Goal: Task Accomplishment & Management: Manage account settings

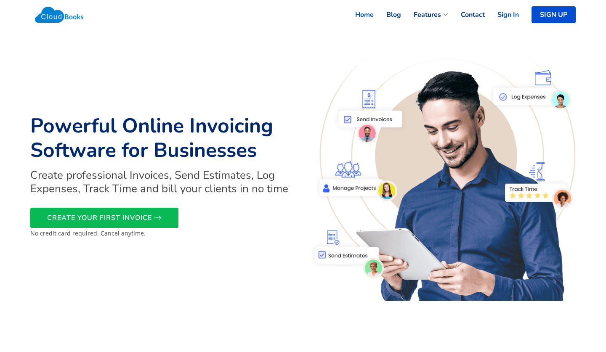
click at [502, 11] on link "Sign In" at bounding box center [502, 14] width 34 height 19
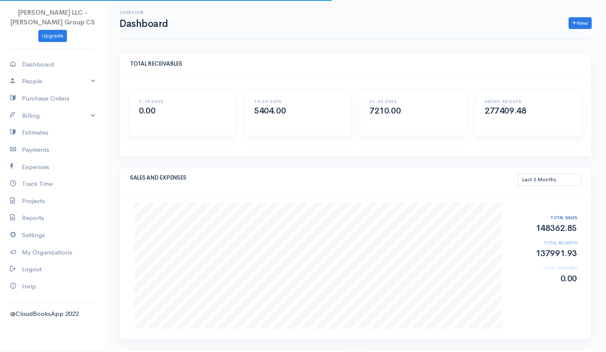
select select "90"
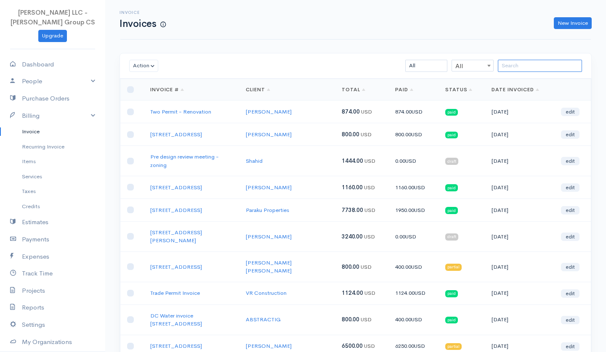
click at [515, 67] on input "search" at bounding box center [540, 66] width 84 height 12
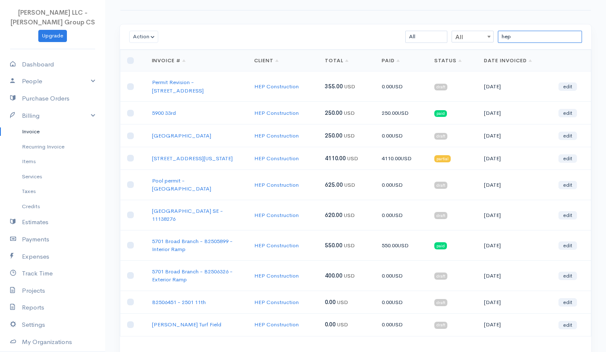
scroll to position [36, 0]
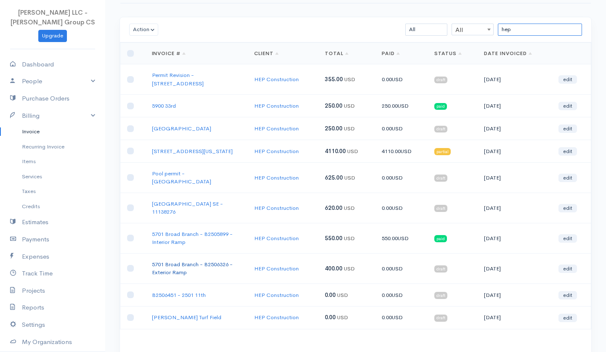
type input "hep"
click at [187, 261] on link "5701 Broad Branch - B2506326 - Exterior Ramp" at bounding box center [192, 269] width 81 height 16
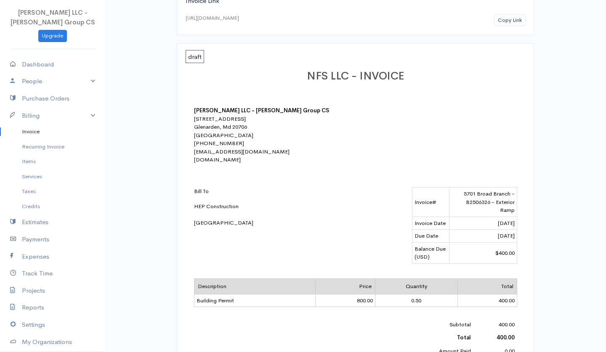
scroll to position [46, 0]
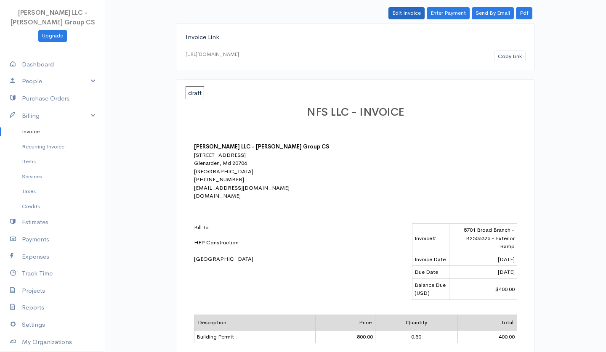
click at [406, 14] on link "Edit Invoice" at bounding box center [407, 13] width 36 height 12
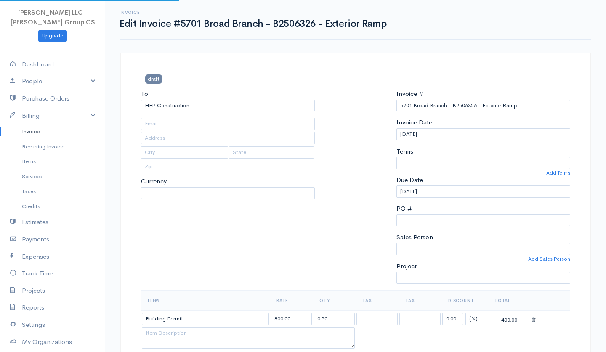
select select "[GEOGRAPHIC_DATA]"
select select "USD"
select select "0"
select select
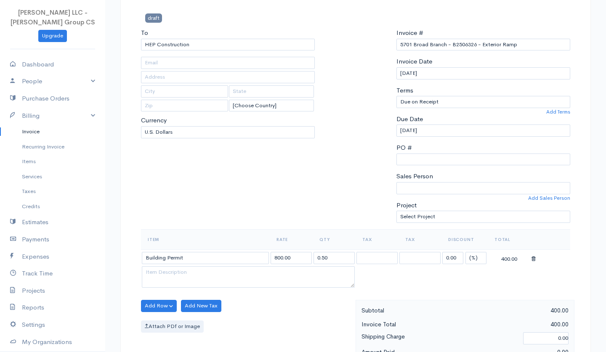
scroll to position [181, 0]
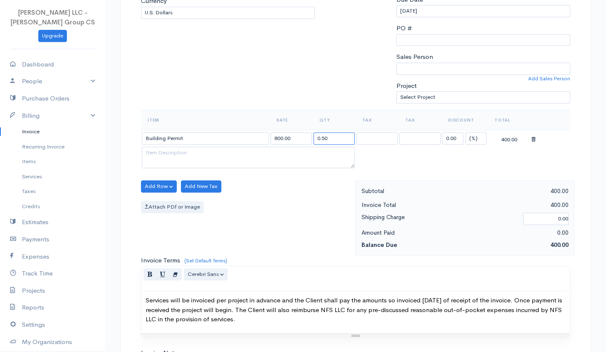
drag, startPoint x: 333, startPoint y: 136, endPoint x: 303, endPoint y: 136, distance: 29.9
click at [303, 136] on tr "Building Permit 800.00 0.50 0.00 (%) Flat 400.00" at bounding box center [356, 138] width 430 height 16
type input "1"
click at [333, 219] on div "Add Row Add Item Row Add Time Row Add New Tax Attach PDf or Image" at bounding box center [246, 218] width 219 height 75
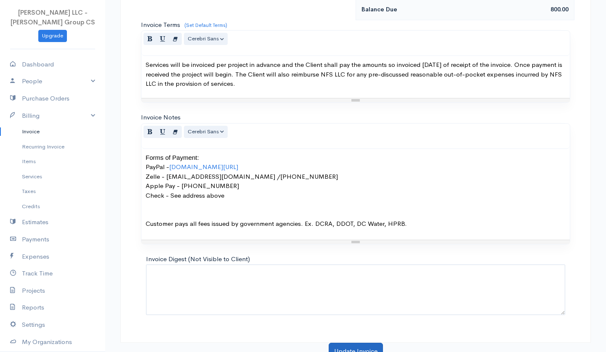
scroll to position [416, 0]
click at [347, 344] on button "Update Invoice" at bounding box center [356, 352] width 54 height 17
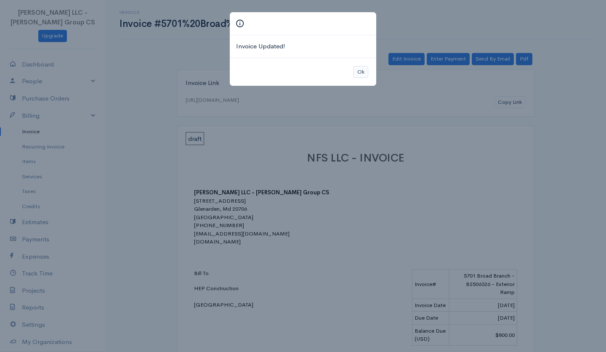
click at [361, 69] on button "Ok" at bounding box center [361, 72] width 15 height 12
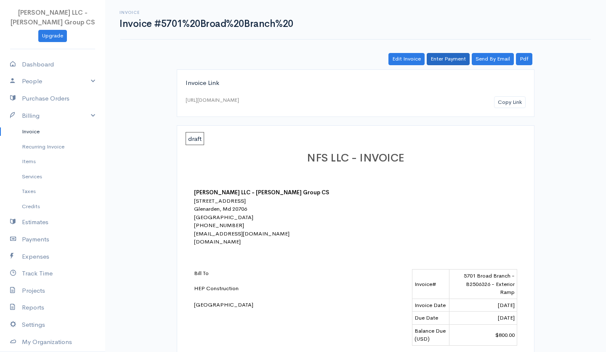
click at [444, 58] on link "Enter Payment" at bounding box center [448, 59] width 43 height 12
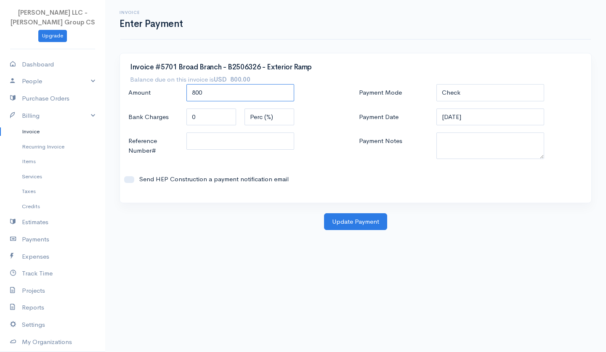
drag, startPoint x: 211, startPoint y: 91, endPoint x: 152, endPoint y: 90, distance: 59.0
click at [152, 90] on div "Amount 800" at bounding box center [240, 93] width 232 height 18
type input "400"
click at [345, 224] on button "Update Payment" at bounding box center [355, 221] width 63 height 17
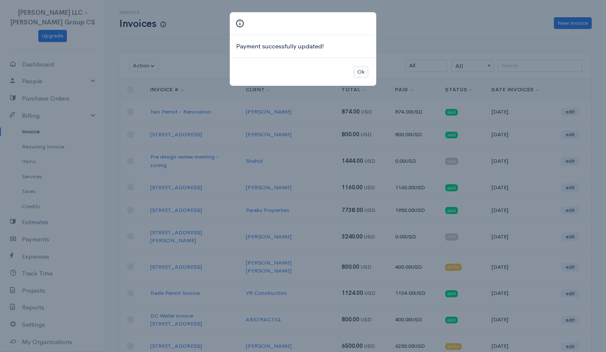
click at [363, 72] on button "Ok" at bounding box center [361, 72] width 15 height 12
